Goal: Information Seeking & Learning: Learn about a topic

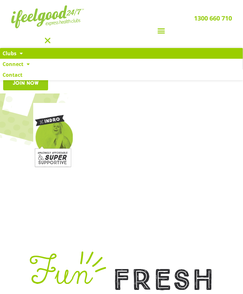
click at [17, 56] on span at bounding box center [19, 53] width 6 height 11
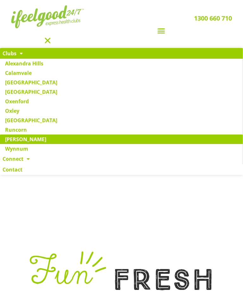
click at [20, 140] on link "[PERSON_NAME]" at bounding box center [121, 139] width 243 height 9
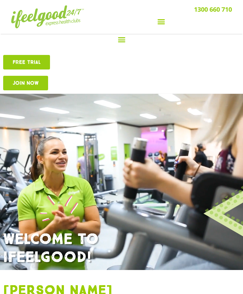
click at [163, 20] on icon "Menu Toggle" at bounding box center [161, 22] width 8 height 8
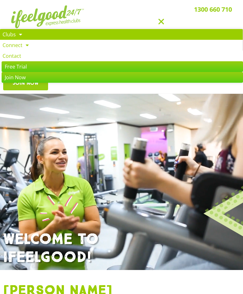
click at [10, 35] on link "Clubs" at bounding box center [121, 34] width 243 height 11
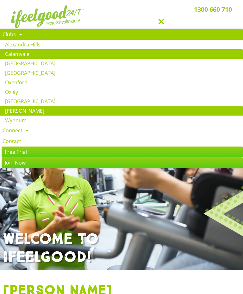
click at [10, 54] on link "Calamvale" at bounding box center [121, 53] width 243 height 9
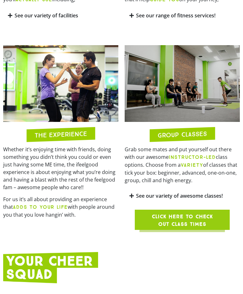
scroll to position [530, 0]
click at [165, 228] on span "Click here to check out class times" at bounding box center [182, 220] width 65 height 15
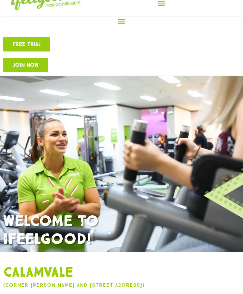
scroll to position [0, 0]
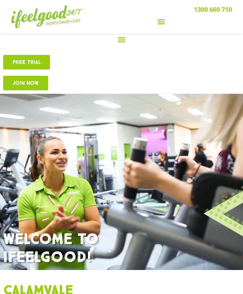
click at [163, 22] on icon "Menu Toggle" at bounding box center [161, 22] width 8 height 8
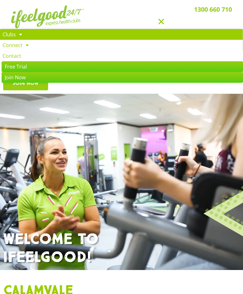
click at [8, 32] on link "Clubs" at bounding box center [121, 34] width 243 height 11
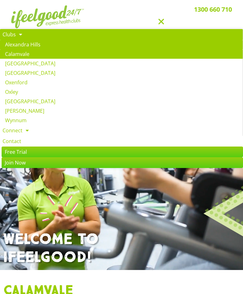
click at [19, 45] on link "Alexandra Hills" at bounding box center [121, 44] width 243 height 9
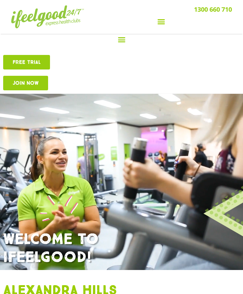
click at [160, 21] on icon "Menu Toggle" at bounding box center [161, 22] width 8 height 8
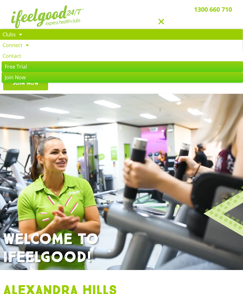
click at [12, 34] on link "Clubs" at bounding box center [121, 34] width 243 height 11
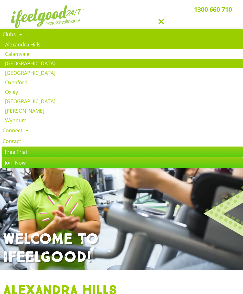
click at [13, 64] on link "[GEOGRAPHIC_DATA]" at bounding box center [121, 63] width 243 height 9
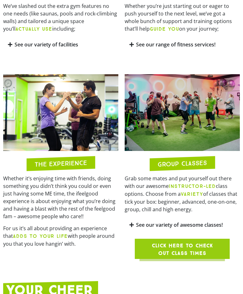
scroll to position [540, 0]
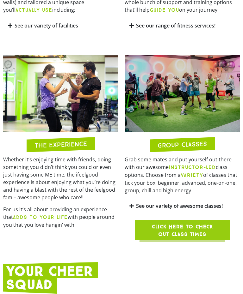
click at [175, 238] on span "Click here to check out class times" at bounding box center [182, 230] width 65 height 15
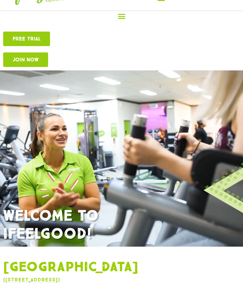
scroll to position [0, 0]
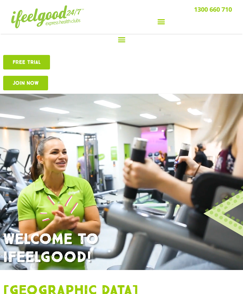
click at [159, 20] on icon "Menu Toggle" at bounding box center [161, 22] width 8 height 8
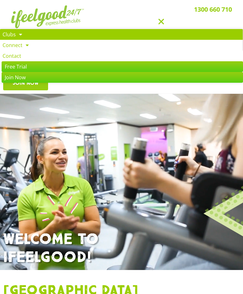
click at [16, 32] on span at bounding box center [19, 34] width 6 height 11
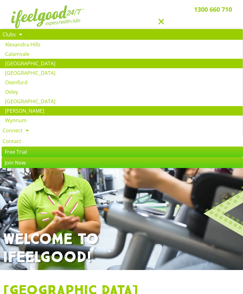
click at [16, 110] on link "[PERSON_NAME]" at bounding box center [121, 110] width 243 height 9
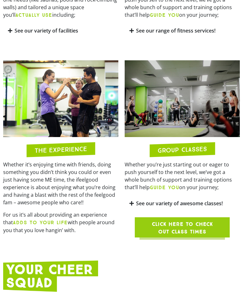
scroll to position [509, 0]
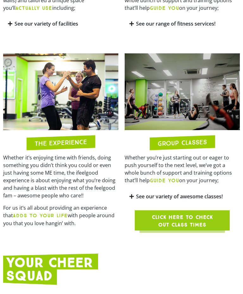
click at [173, 229] on span "Click here to check out class times" at bounding box center [182, 221] width 65 height 15
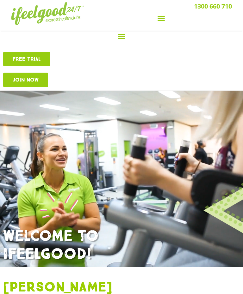
scroll to position [0, 0]
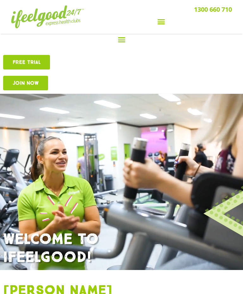
click at [160, 22] on icon "Menu Toggle" at bounding box center [161, 22] width 8 height 8
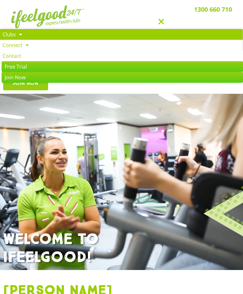
click at [16, 33] on span at bounding box center [19, 34] width 6 height 11
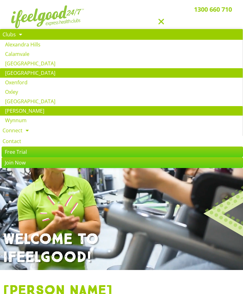
click at [15, 77] on link "[GEOGRAPHIC_DATA]" at bounding box center [121, 72] width 243 height 9
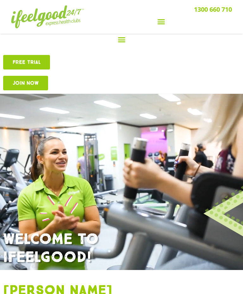
scroll to position [14, 0]
click at [158, 19] on icon "Menu Toggle" at bounding box center [161, 22] width 8 height 8
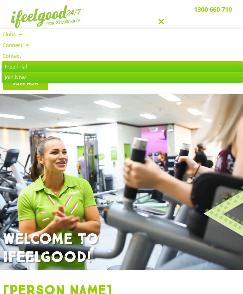
scroll to position [0, 0]
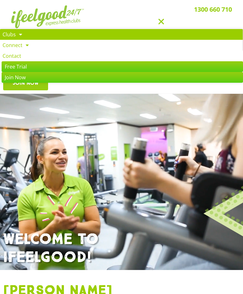
click at [9, 34] on link "Clubs" at bounding box center [121, 34] width 243 height 11
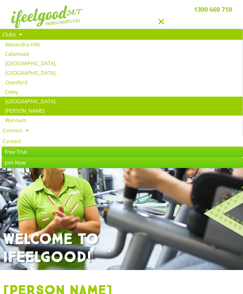
click at [15, 101] on link "[GEOGRAPHIC_DATA]" at bounding box center [121, 101] width 243 height 9
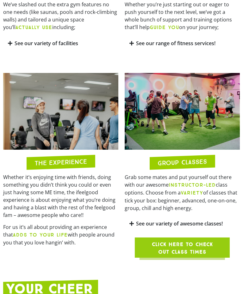
scroll to position [539, 0]
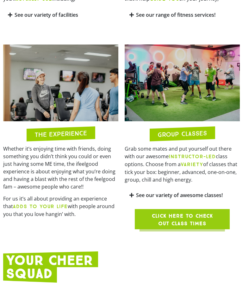
click at [171, 228] on span "Click here to check out class times" at bounding box center [182, 220] width 65 height 15
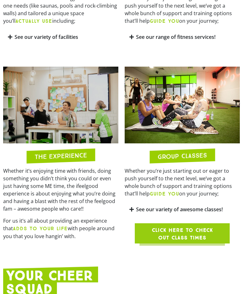
scroll to position [508, 0]
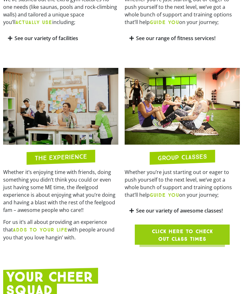
click at [168, 243] on span "Click here to check out class times" at bounding box center [182, 235] width 65 height 15
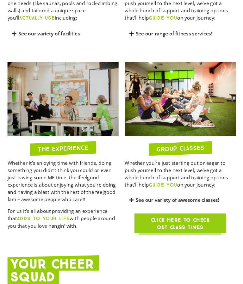
scroll to position [516, 0]
